Goal: Task Accomplishment & Management: Manage account settings

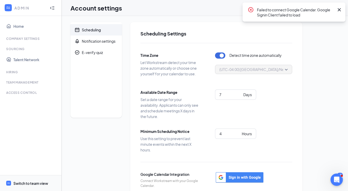
click at [27, 183] on div "Switch to team view" at bounding box center [30, 183] width 35 height 5
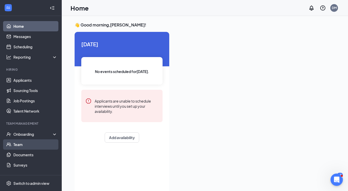
click at [19, 145] on link "Team" at bounding box center [35, 144] width 44 height 10
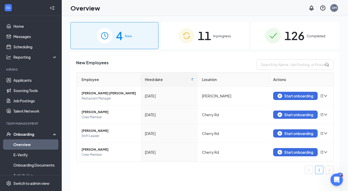
click at [214, 35] on span "In progress" at bounding box center [222, 35] width 18 height 5
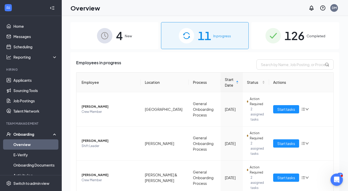
click at [118, 33] on span "4" at bounding box center [119, 36] width 7 height 18
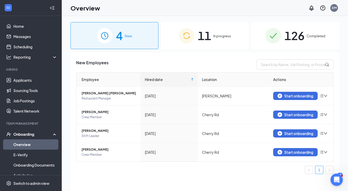
click at [191, 31] on img at bounding box center [186, 35] width 15 height 15
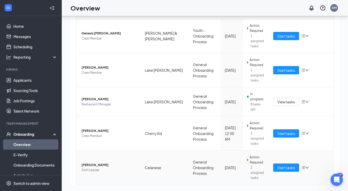
scroll to position [206, 0]
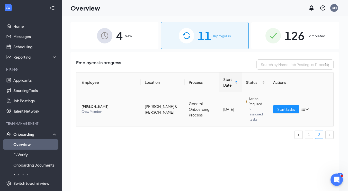
click at [86, 104] on span "[PERSON_NAME]" at bounding box center [109, 106] width 55 height 5
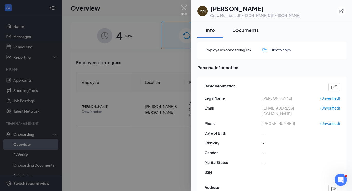
click at [241, 31] on div "Documents" at bounding box center [245, 30] width 26 height 6
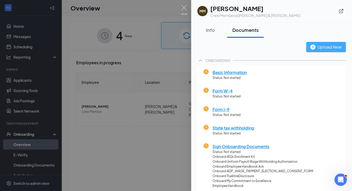
click at [320, 47] on div "Upload New" at bounding box center [325, 47] width 31 height 6
click at [184, 8] on img at bounding box center [184, 10] width 6 height 10
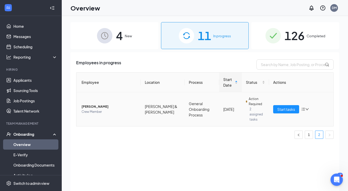
click at [92, 104] on span "[PERSON_NAME]" at bounding box center [109, 106] width 55 height 5
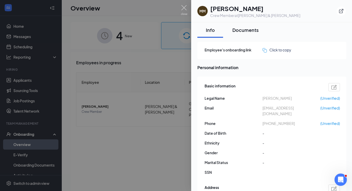
click at [239, 30] on div "Documents" at bounding box center [245, 30] width 26 height 6
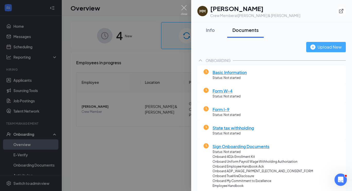
click at [324, 47] on div "Upload New" at bounding box center [325, 47] width 31 height 6
click at [185, 8] on img at bounding box center [184, 10] width 6 height 10
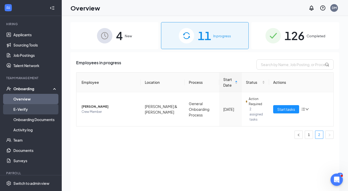
scroll to position [51, 0]
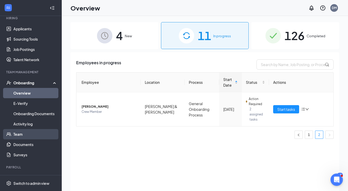
click at [19, 133] on link "Team" at bounding box center [35, 134] width 44 height 10
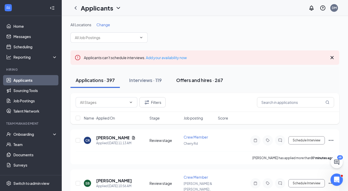
click at [188, 80] on div "Offers and hires · 267" at bounding box center [199, 80] width 47 height 6
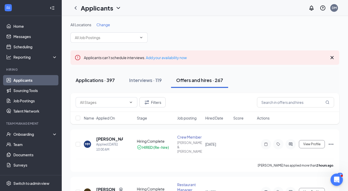
click at [87, 80] on div "Applications · 397" at bounding box center [95, 80] width 39 height 6
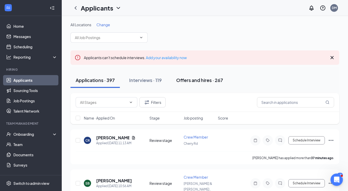
click at [189, 79] on div "Offers and hires · 267" at bounding box center [199, 80] width 47 height 6
